Goal: Information Seeking & Learning: Learn about a topic

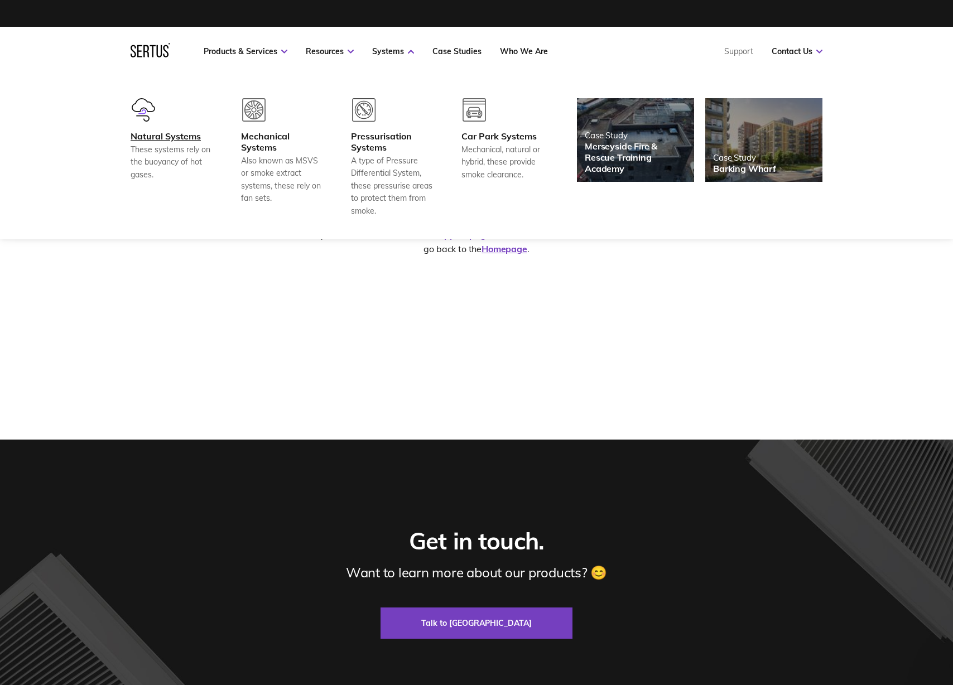
click at [170, 137] on div "Natural Systems" at bounding box center [172, 136] width 83 height 11
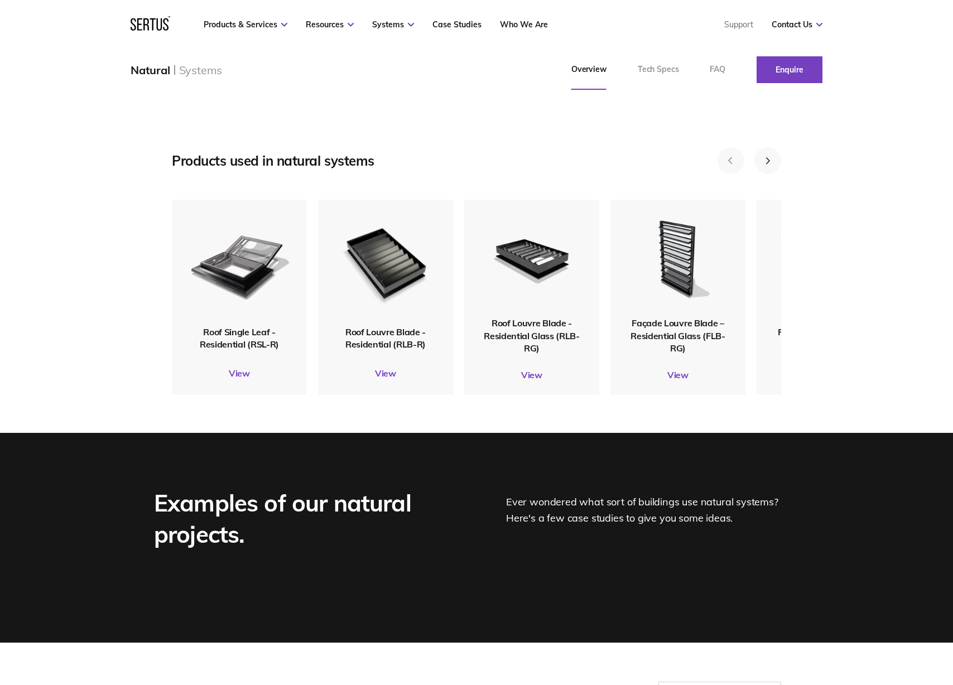
scroll to position [1339, 0]
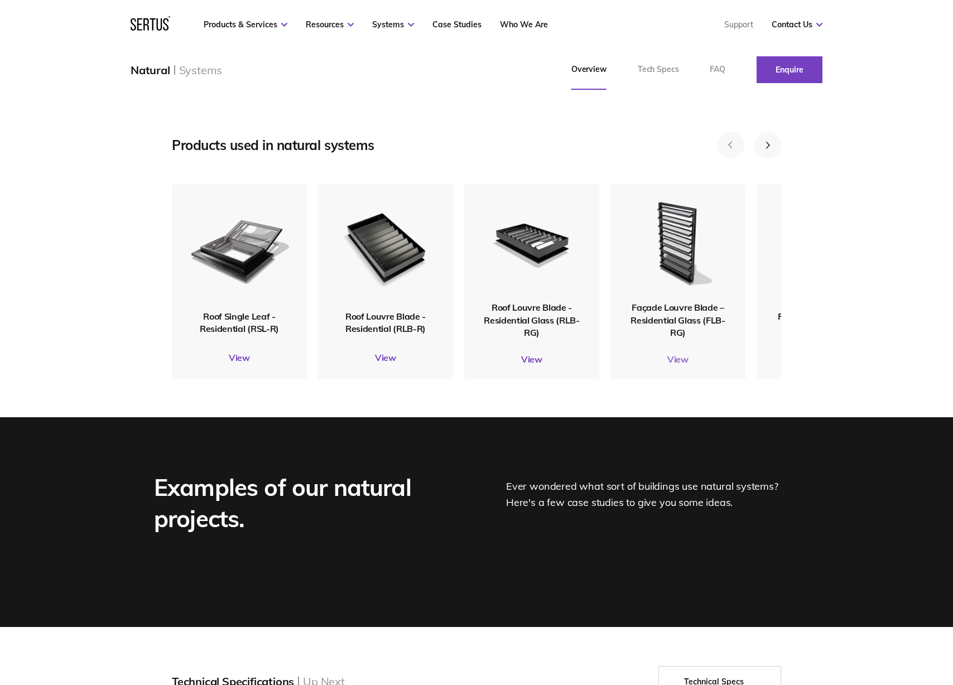
click at [675, 365] on link "View" at bounding box center [677, 359] width 135 height 11
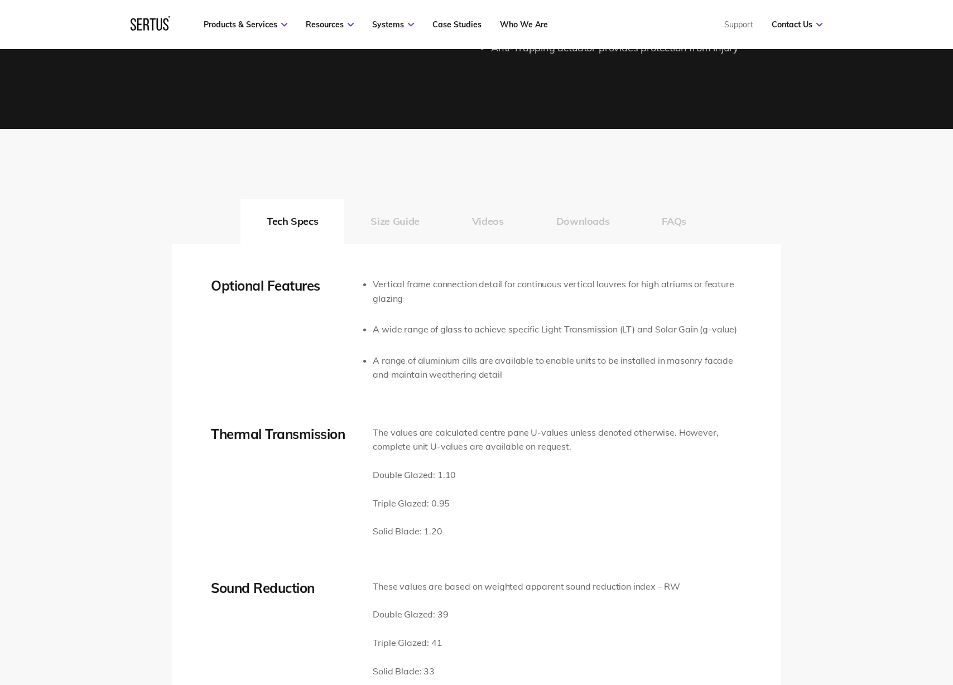
scroll to position [1729, 0]
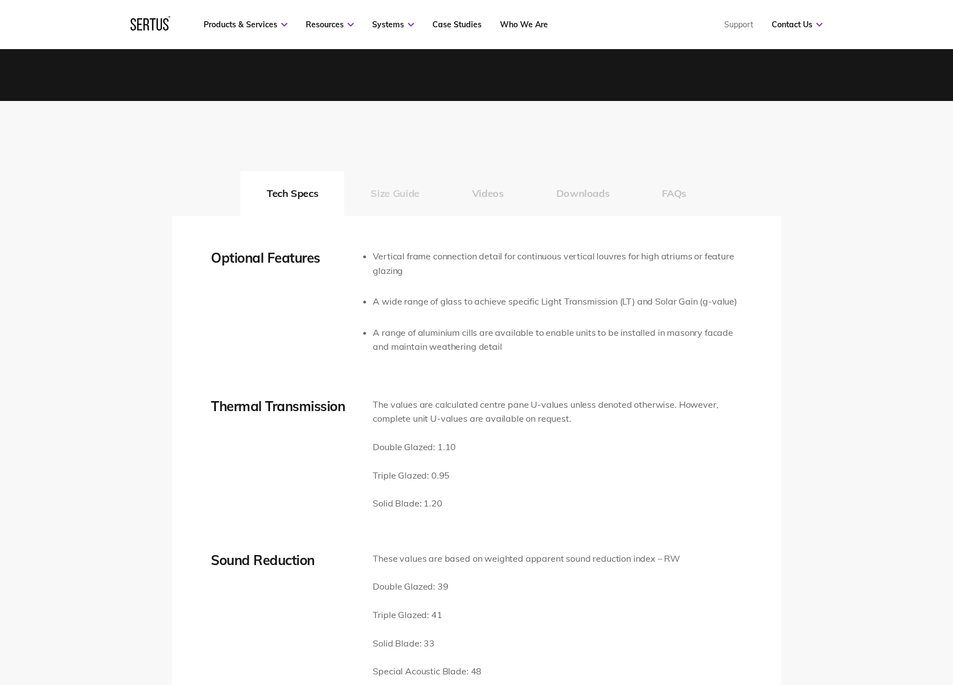
click at [399, 193] on button "Size Guide" at bounding box center [394, 193] width 101 height 45
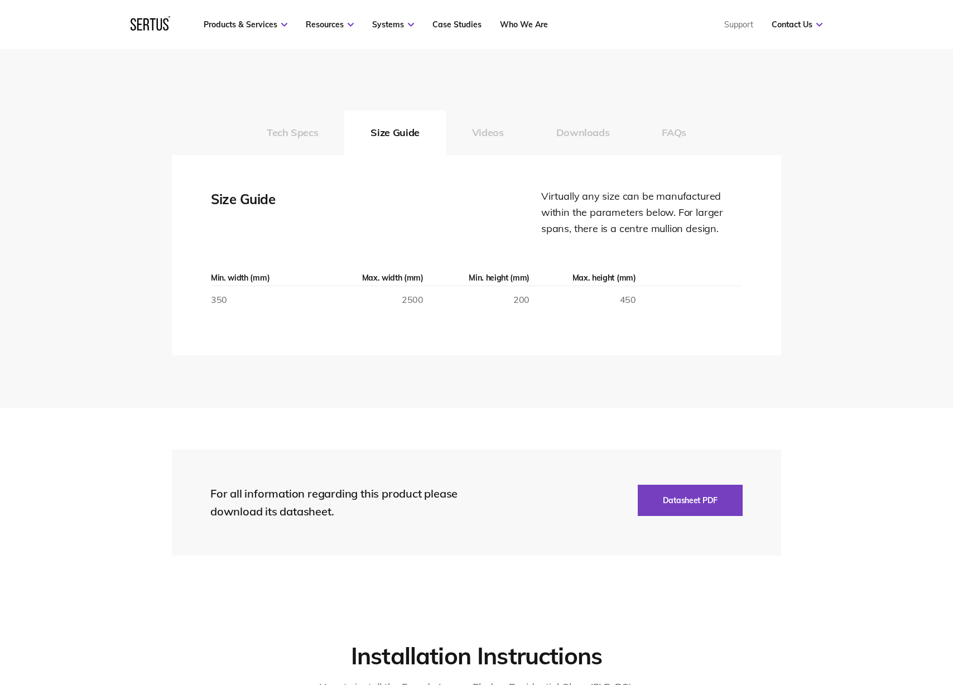
scroll to position [1785, 0]
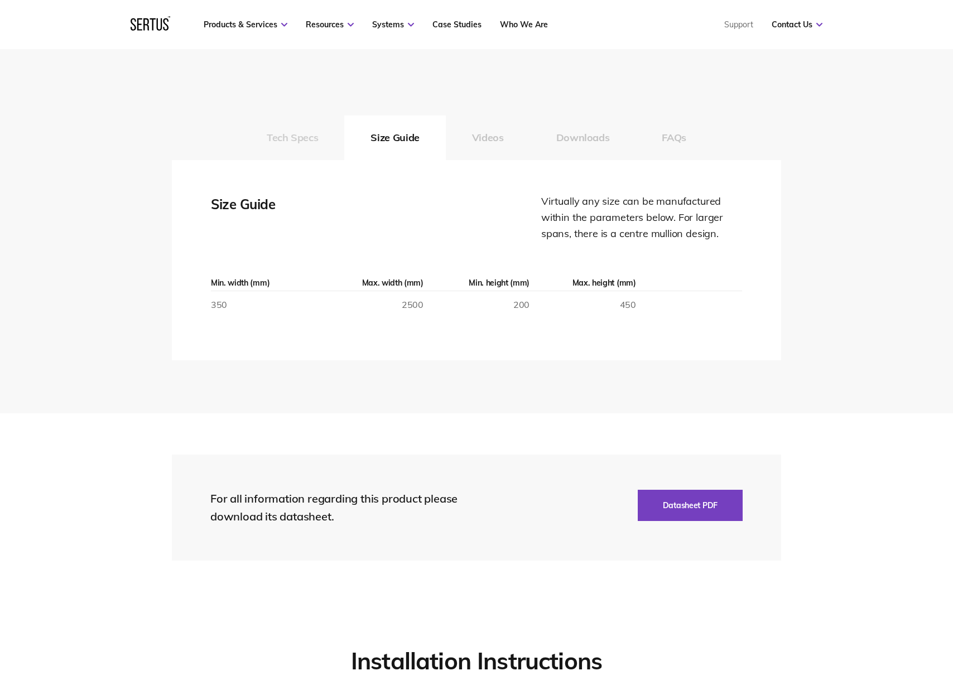
click at [297, 146] on button "Tech Specs" at bounding box center [292, 137] width 104 height 45
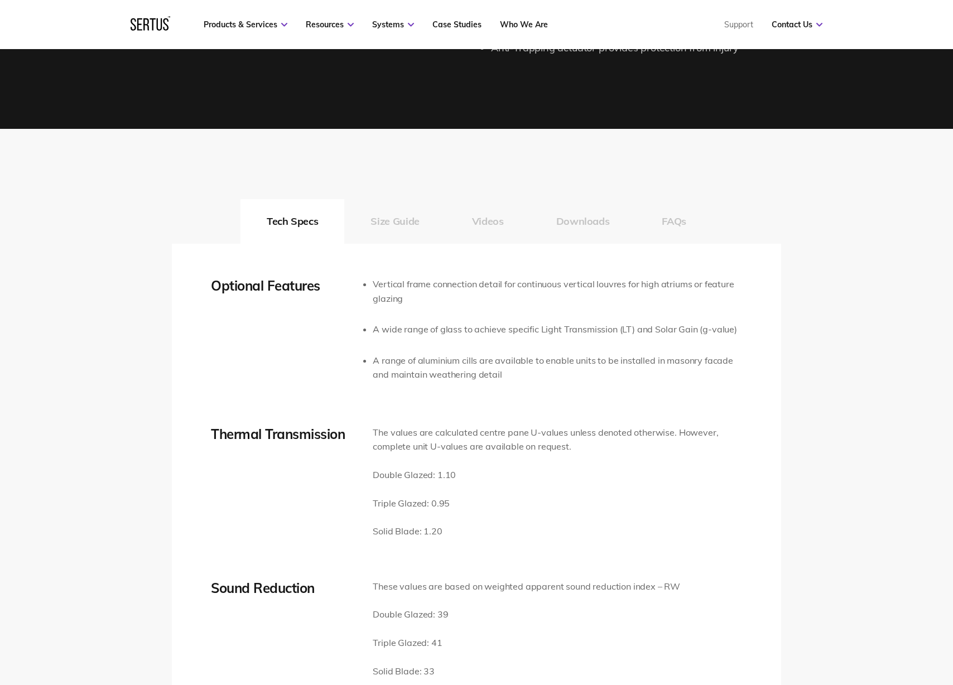
scroll to position [1673, 0]
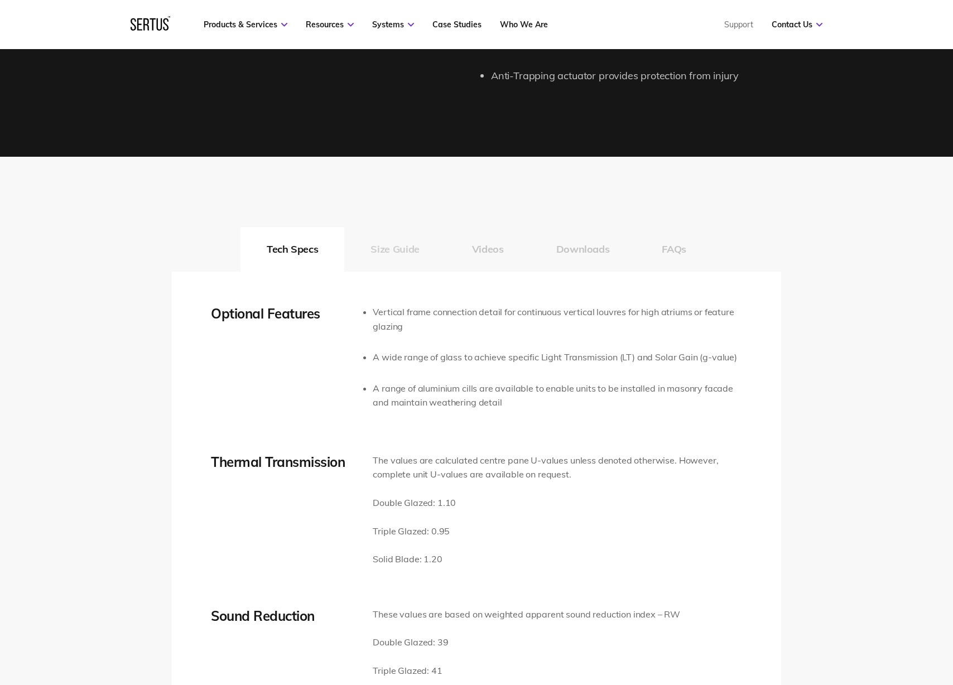
click at [404, 250] on button "Size Guide" at bounding box center [394, 249] width 101 height 45
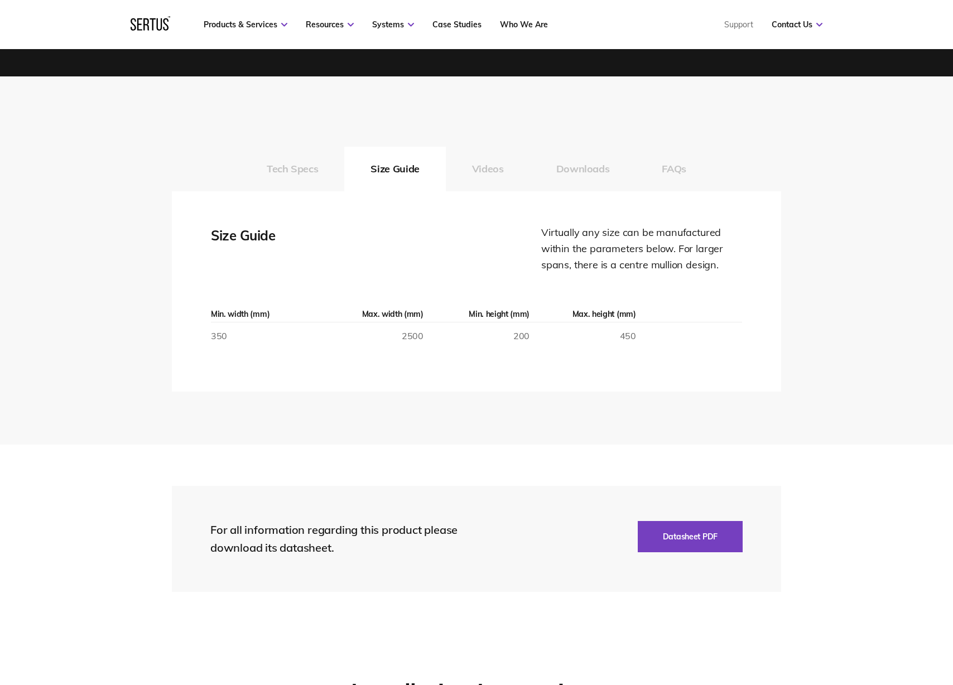
scroll to position [1785, 0]
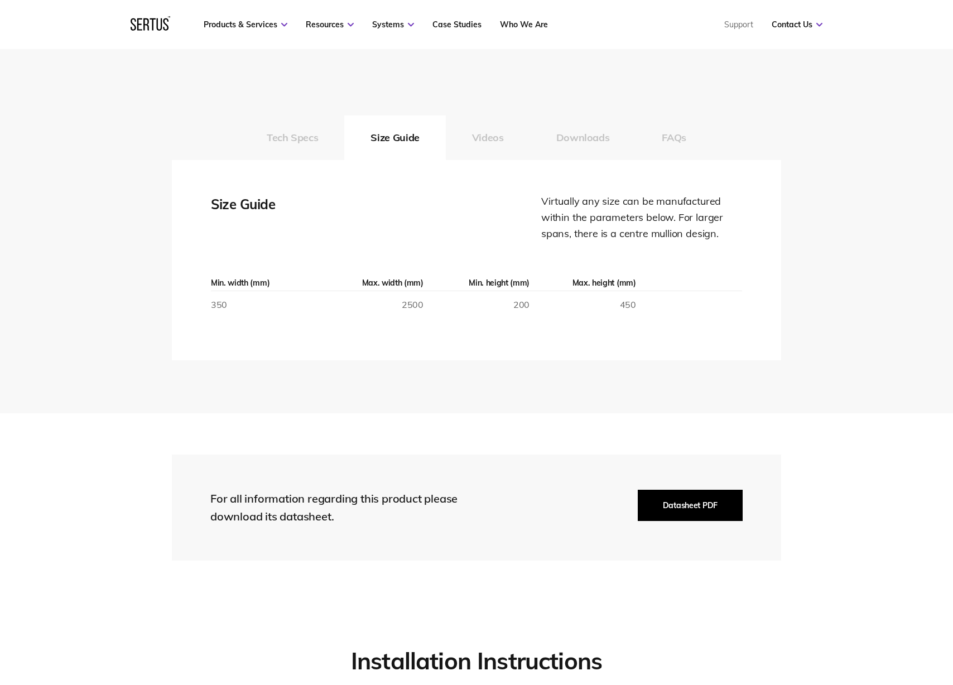
click at [682, 505] on button "Datasheet PDF" at bounding box center [689, 505] width 105 height 31
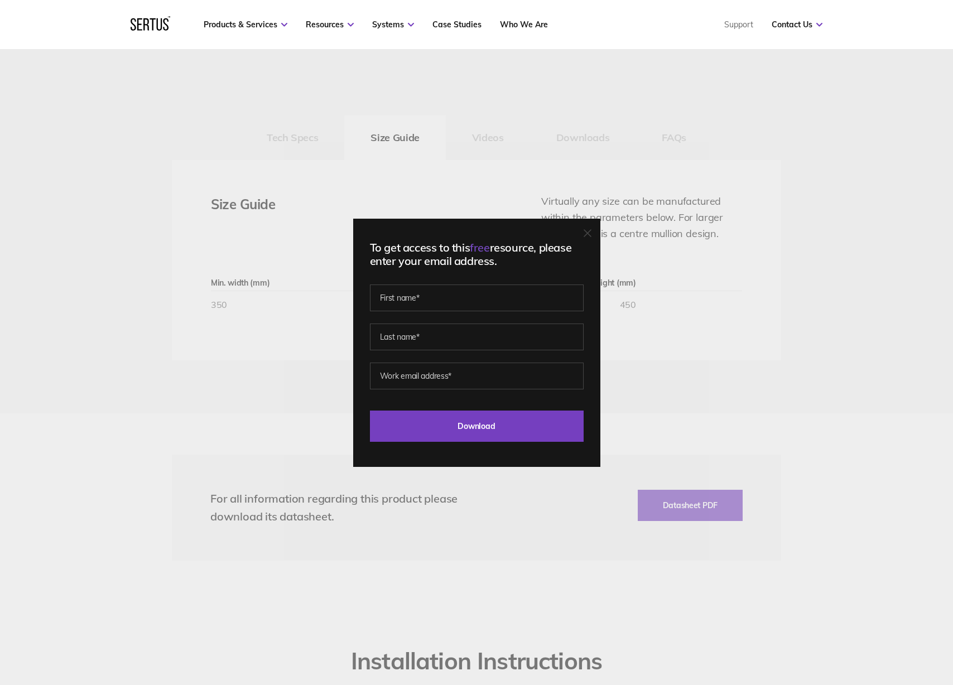
click at [589, 231] on icon at bounding box center [587, 233] width 8 height 8
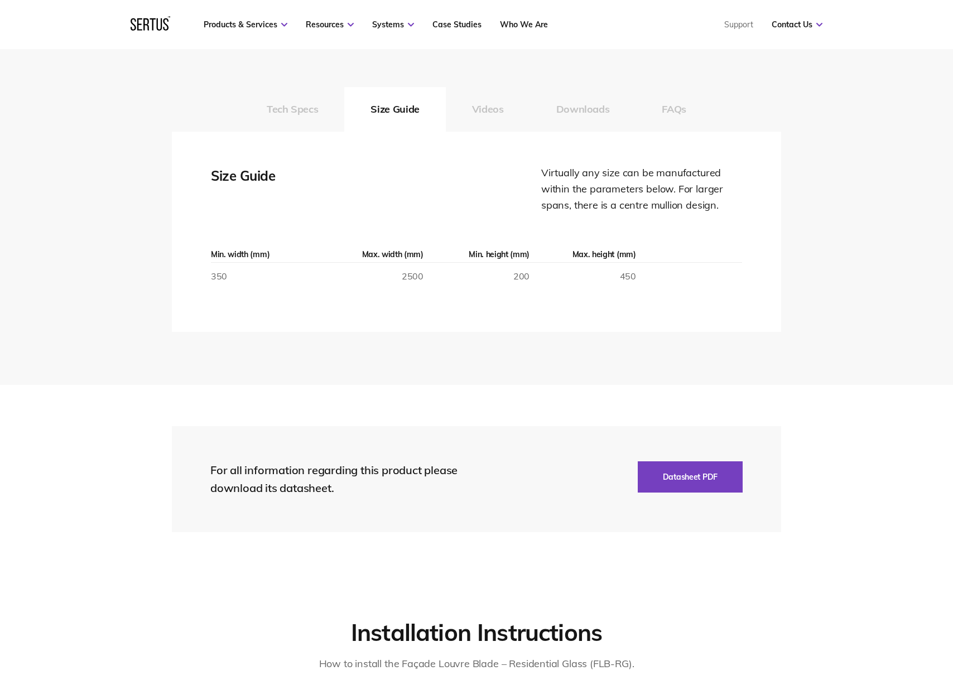
scroll to position [1840, 0]
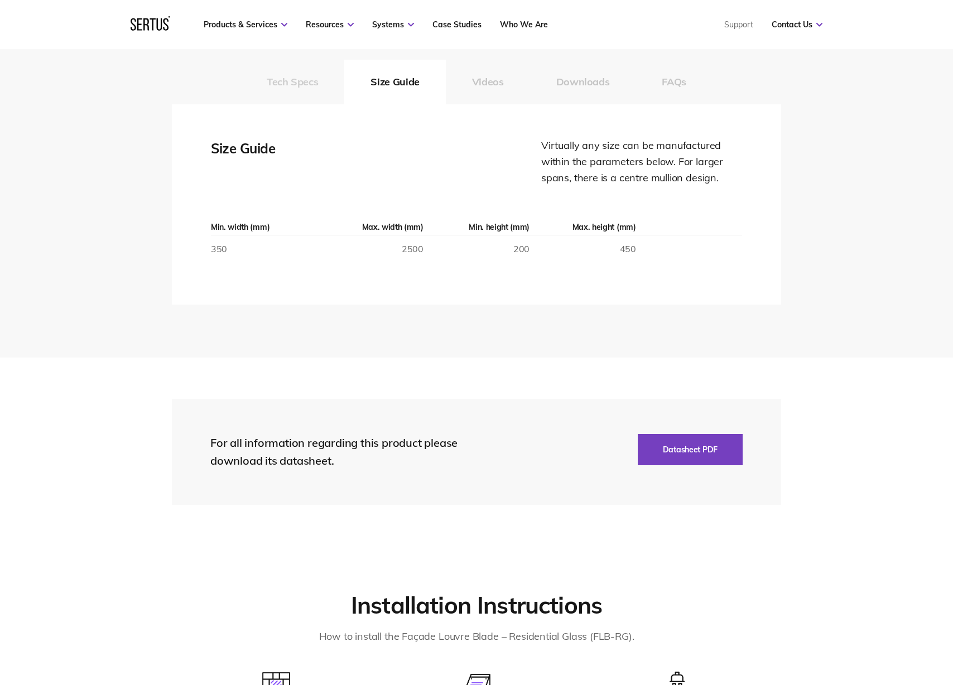
click at [313, 83] on button "Tech Specs" at bounding box center [292, 82] width 104 height 45
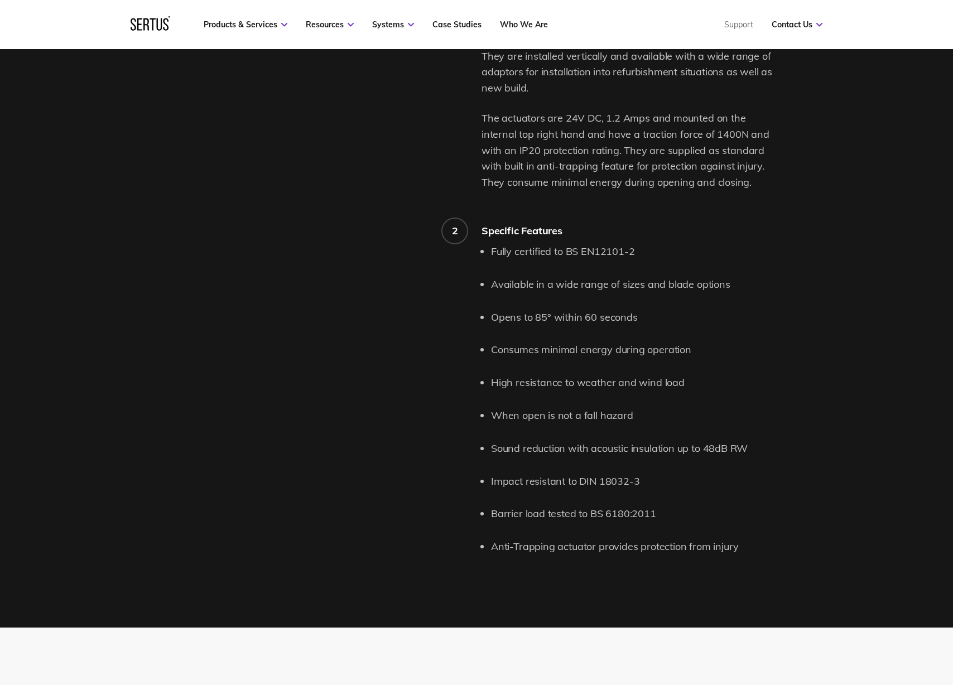
scroll to position [1283, 0]
